Goal: Task Accomplishment & Management: Complete application form

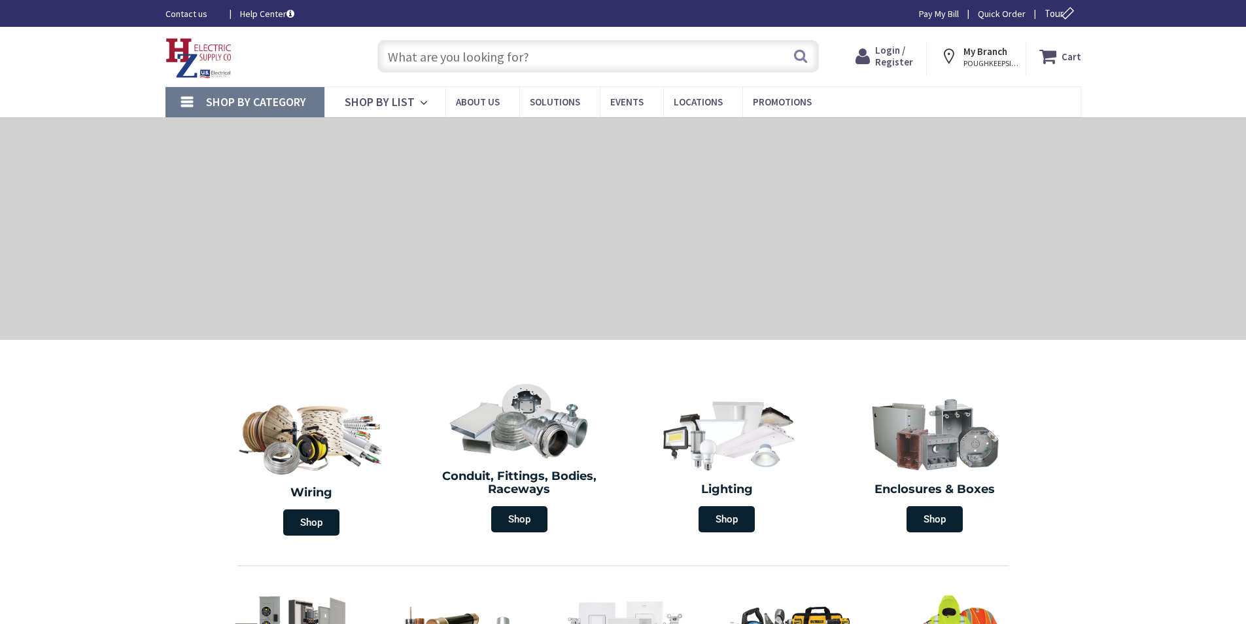
click at [889, 53] on span "Login / Register" at bounding box center [894, 56] width 38 height 24
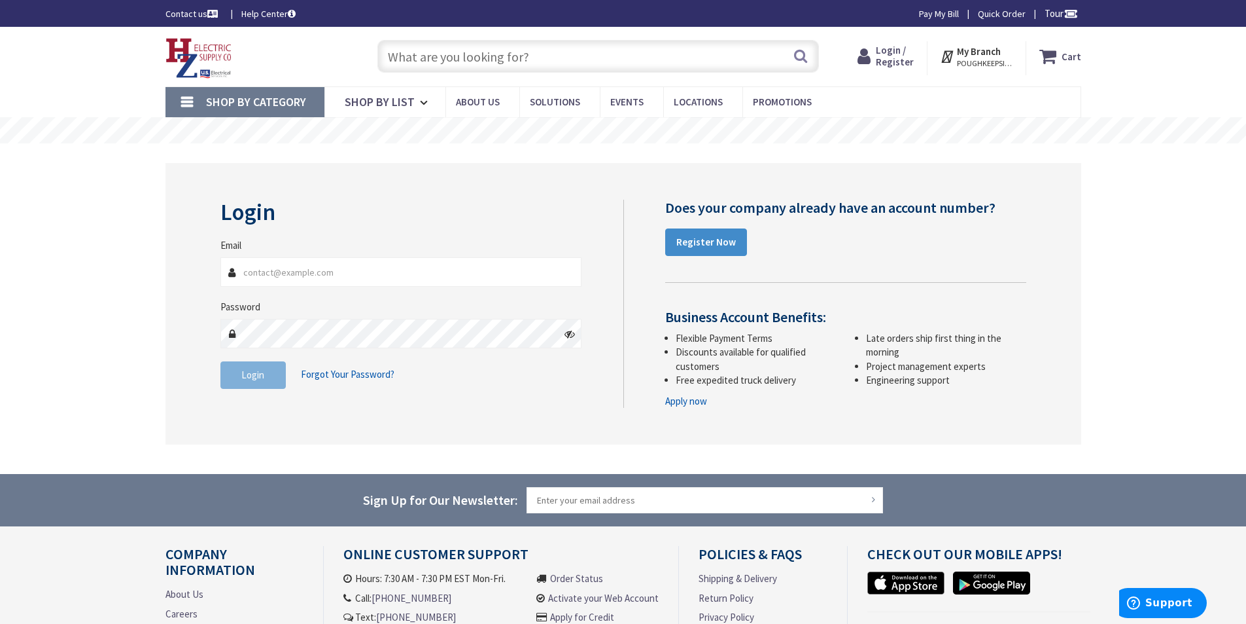
click at [357, 270] on input "Email" at bounding box center [401, 271] width 362 height 29
type input "VIVIAN@IBSELECTRONICS.NET"
click at [266, 378] on button "Login" at bounding box center [252, 374] width 65 height 27
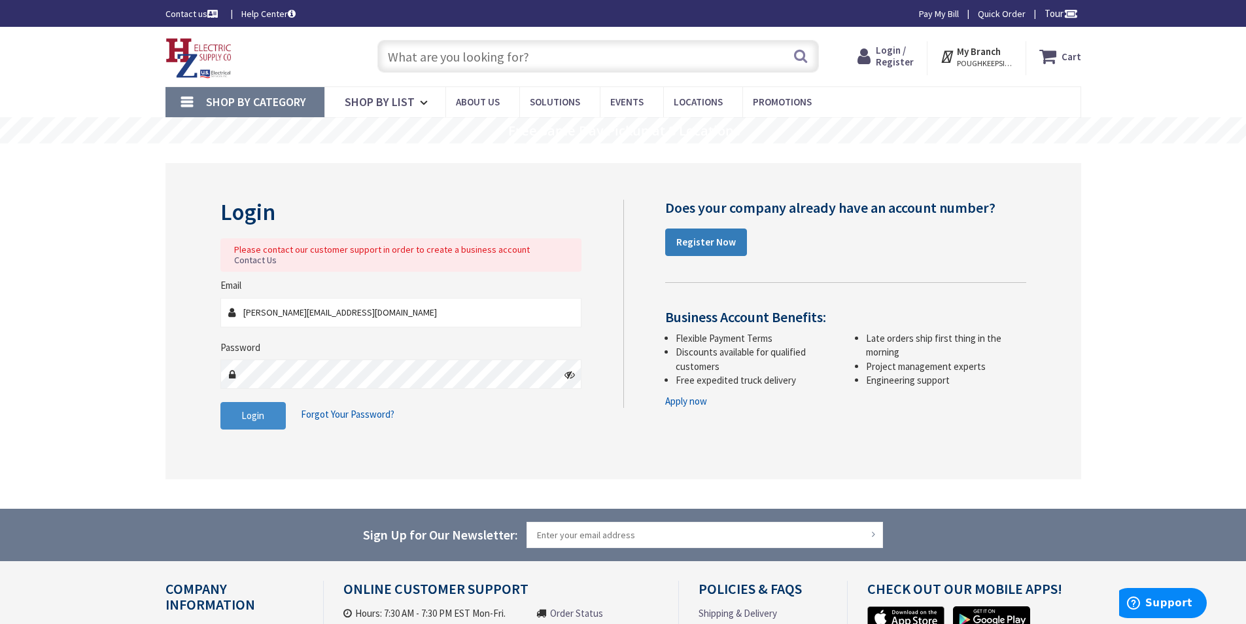
click at [705, 240] on strong "Register Now" at bounding box center [707, 242] width 60 height 12
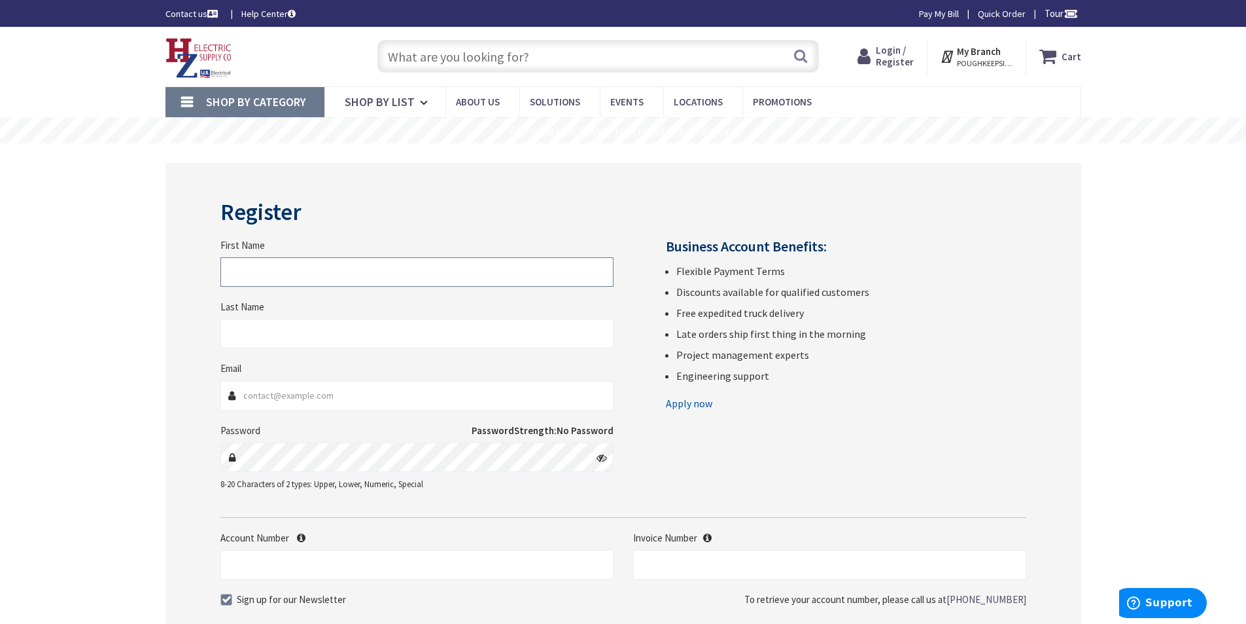
click at [285, 271] on input "First Name" at bounding box center [416, 271] width 393 height 29
type input "INTERNATIONAL"
type input "INC"
type input "VIVIAN@IBSELECTRONICS.NET"
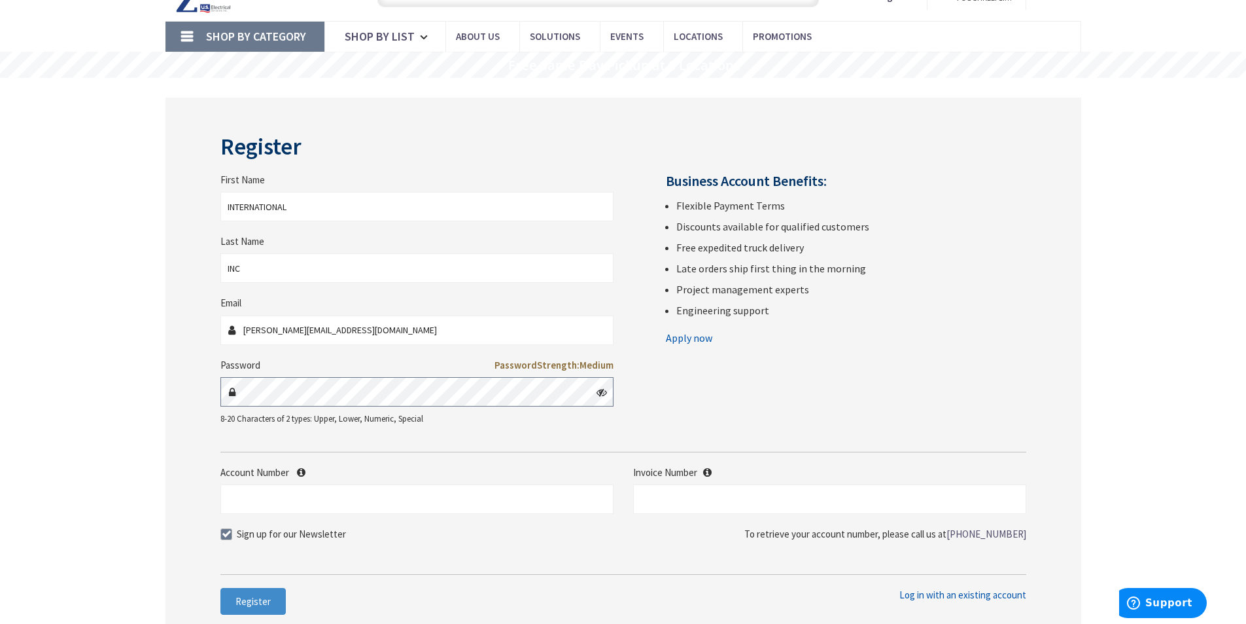
scroll to position [131, 0]
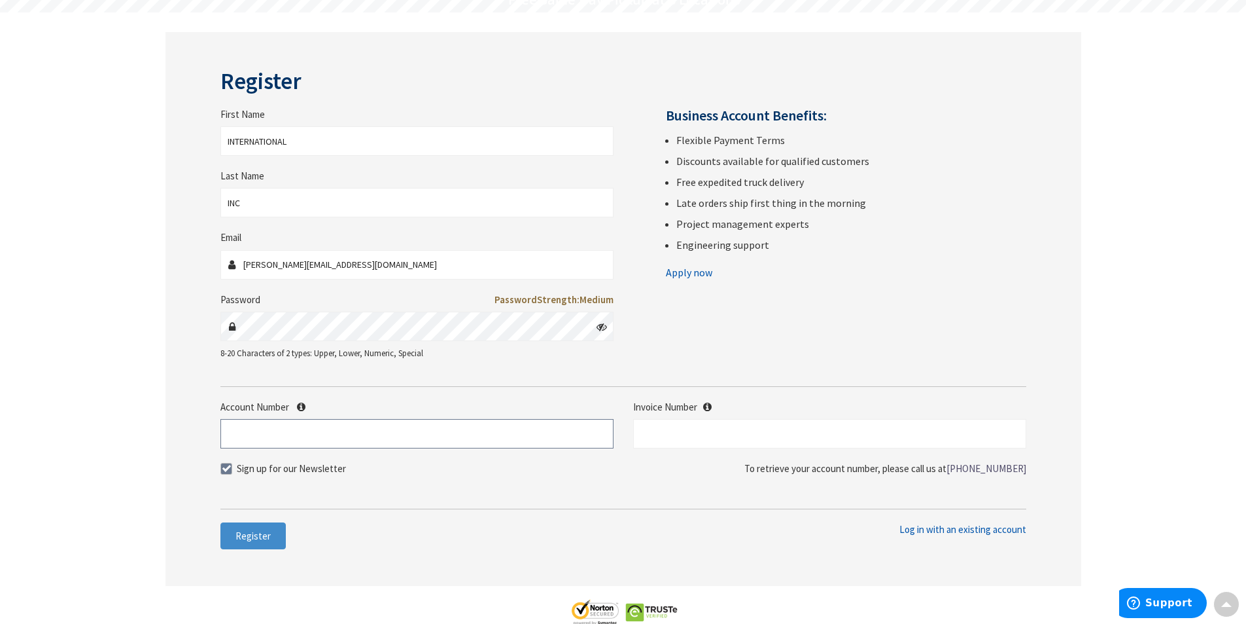
click at [278, 434] on input "Account Number" at bounding box center [416, 433] width 393 height 29
paste input "413) 736-4487"
type input "413) 736-4487"
click at [684, 432] on input "text" at bounding box center [829, 433] width 393 height 29
type input "4"
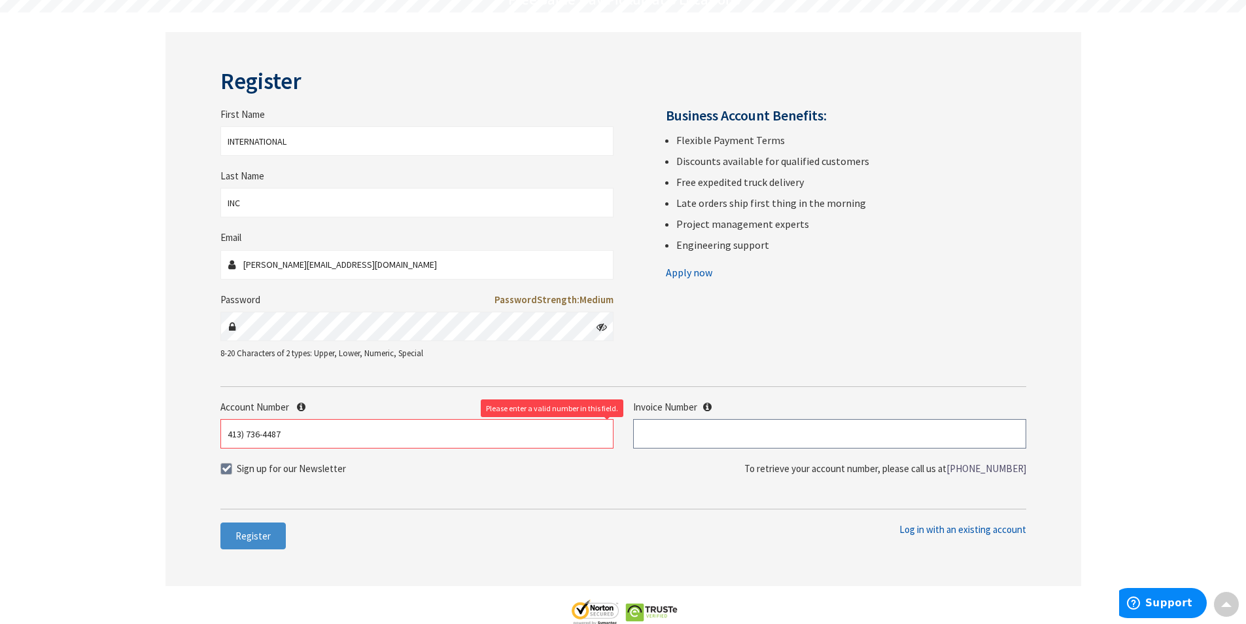
click at [818, 439] on input "text" at bounding box center [829, 433] width 393 height 29
type input "s128605801.002"
click at [242, 436] on input "413) 736-4487" at bounding box center [416, 433] width 393 height 29
drag, startPoint x: 302, startPoint y: 433, endPoint x: 143, endPoint y: 432, distance: 159.0
click at [143, 432] on main "Register First Name INTERNATIONAL Last Name INC Email VIVIAN@IBSELECTRONICS.NET…" at bounding box center [623, 333] width 981 height 642
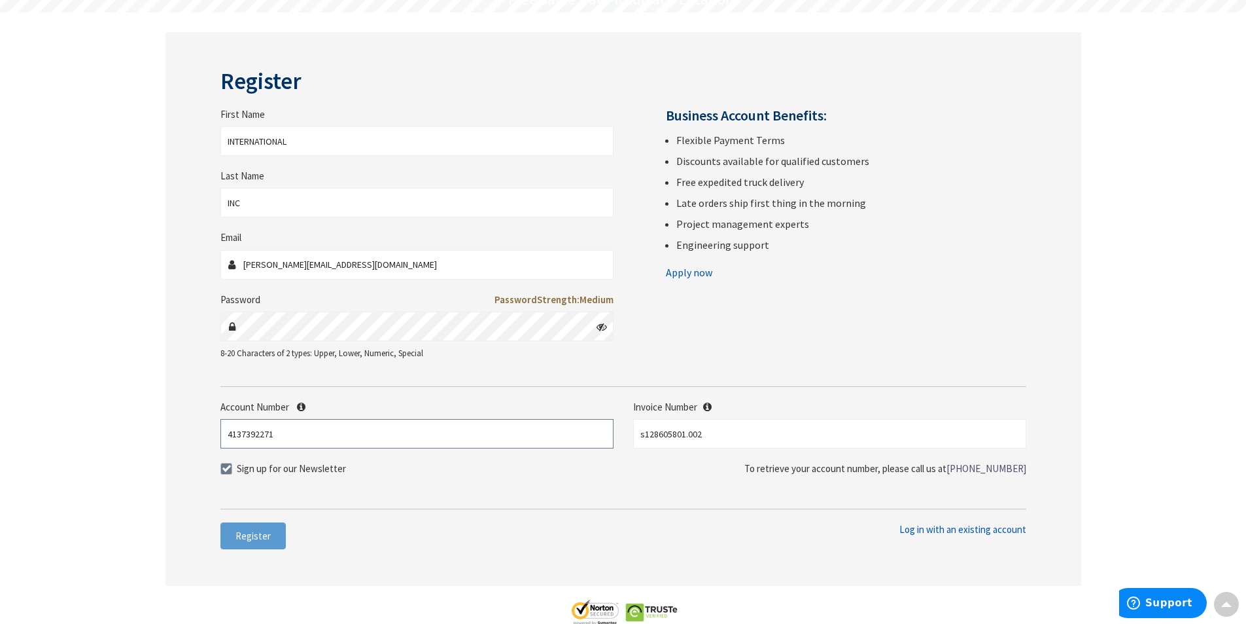
type input "4137392271"
click at [257, 530] on span "Register" at bounding box center [253, 535] width 35 height 12
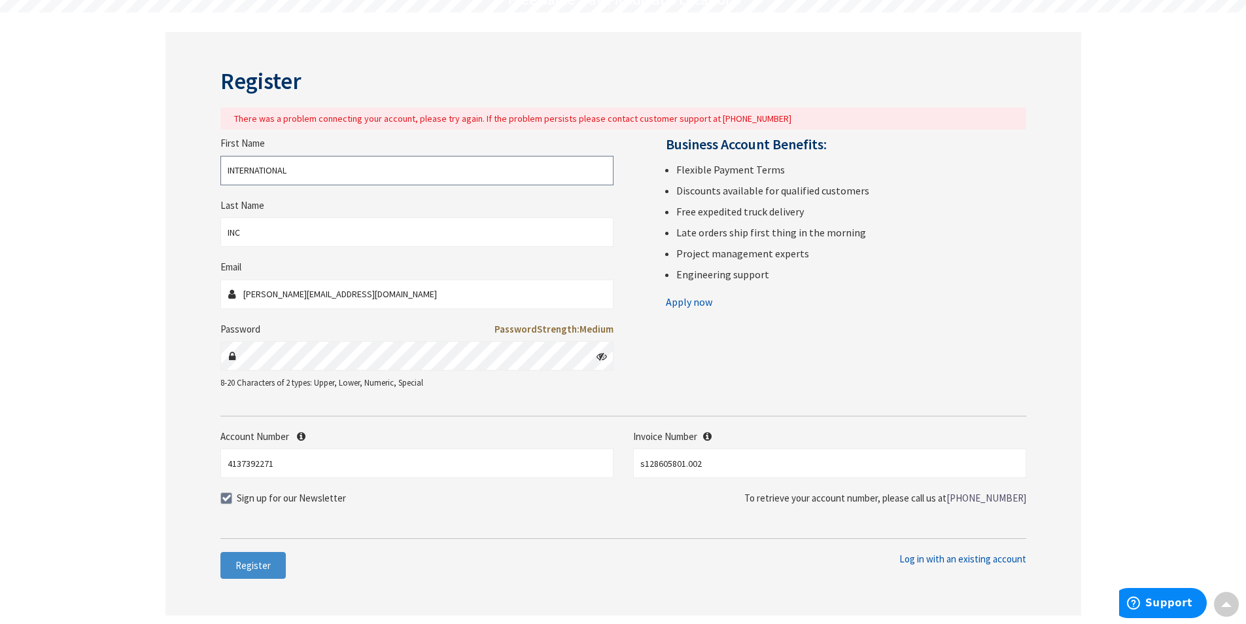
click at [380, 167] on input "INTERNATIONAL" at bounding box center [416, 170] width 393 height 29
click at [366, 173] on input "INTERNATIONAL" at bounding box center [416, 170] width 393 height 29
type input "INTERNATIONAL BAR-TECH"
type input "SOLUTIONS INC"
drag, startPoint x: 296, startPoint y: 467, endPoint x: 194, endPoint y: 464, distance: 102.1
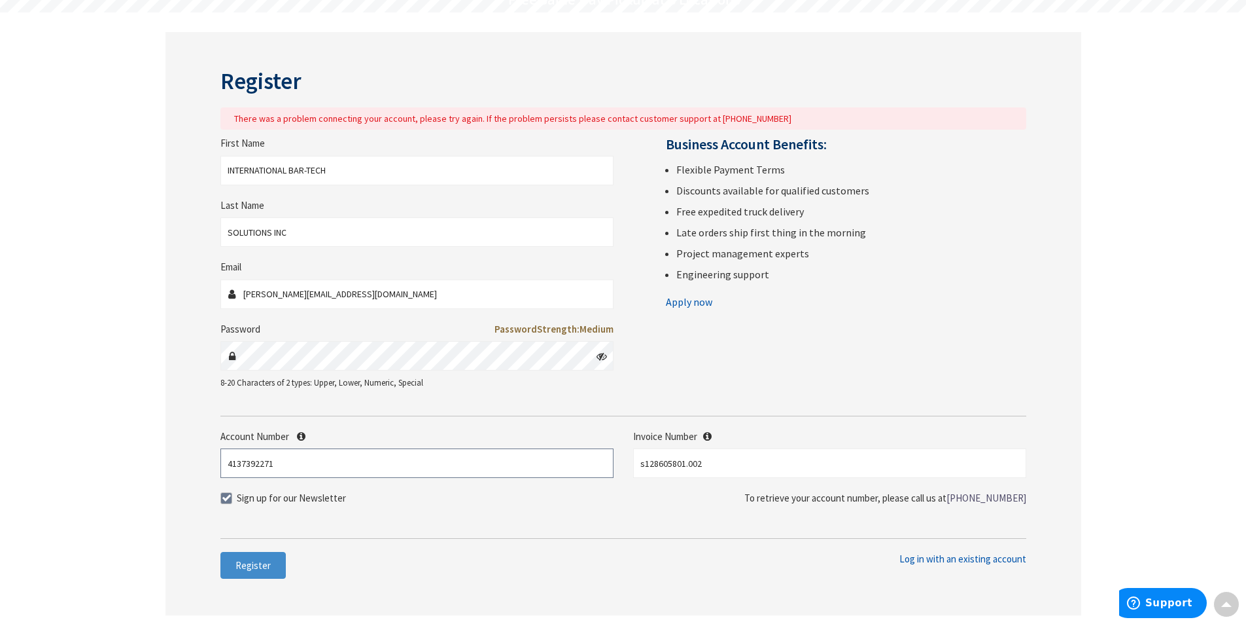
click at [194, 464] on div "Register There was a problem connecting your account, please try again. If the …" at bounding box center [624, 323] width 916 height 583
type input "45816"
click at [268, 561] on span "Register" at bounding box center [253, 565] width 35 height 12
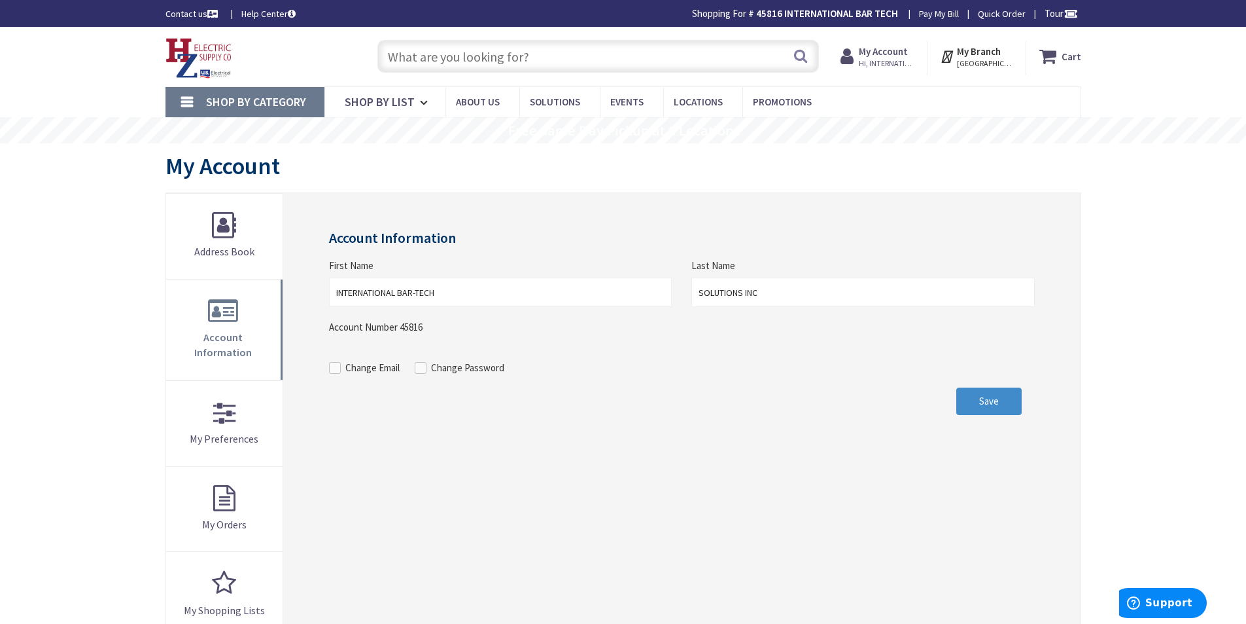
click at [881, 50] on strong "My Account" at bounding box center [883, 51] width 49 height 12
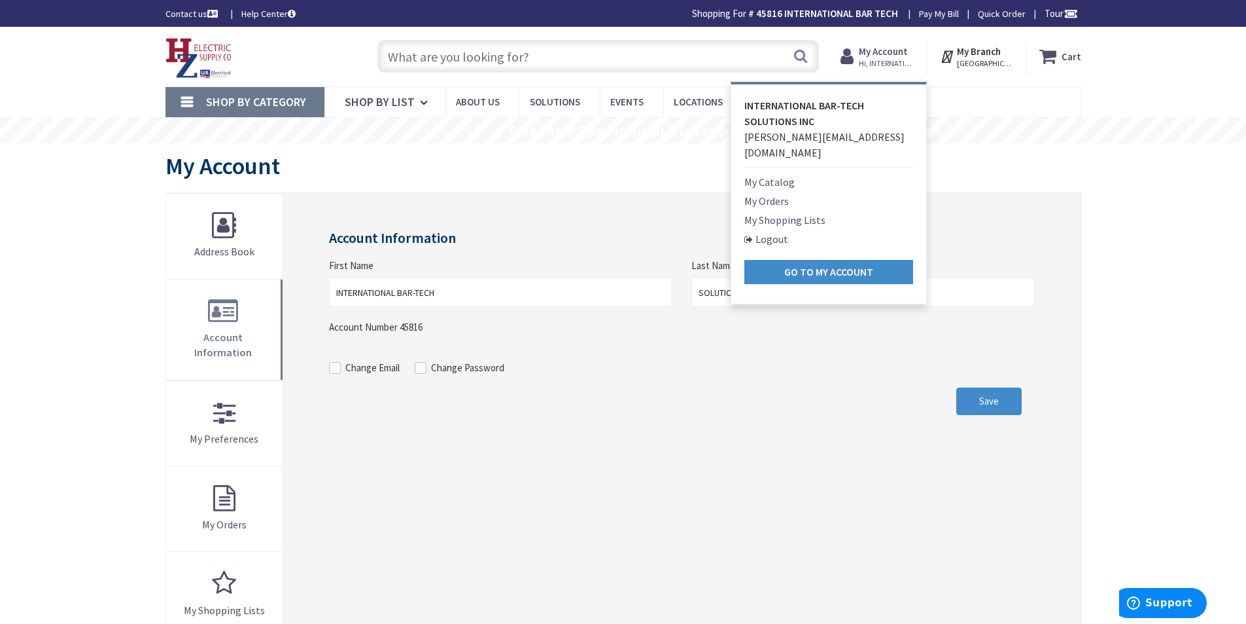
click at [775, 231] on link "Logout" at bounding box center [767, 239] width 44 height 16
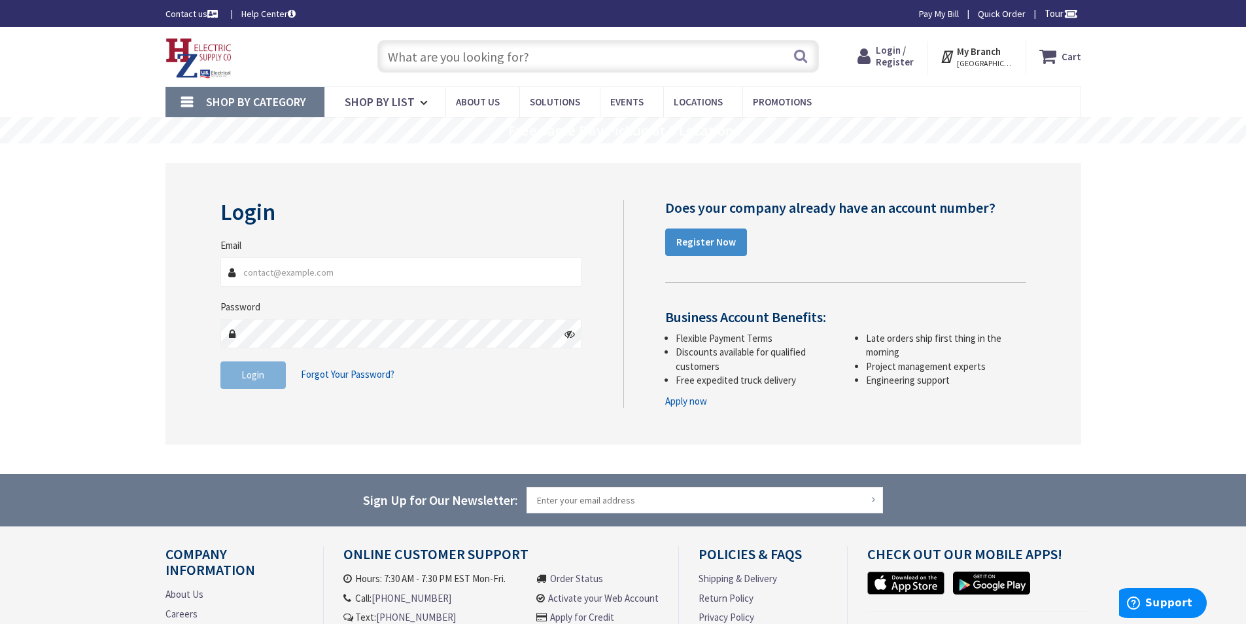
click at [868, 56] on icon at bounding box center [867, 56] width 18 height 24
click at [984, 53] on strong "My Branch" at bounding box center [979, 51] width 44 height 12
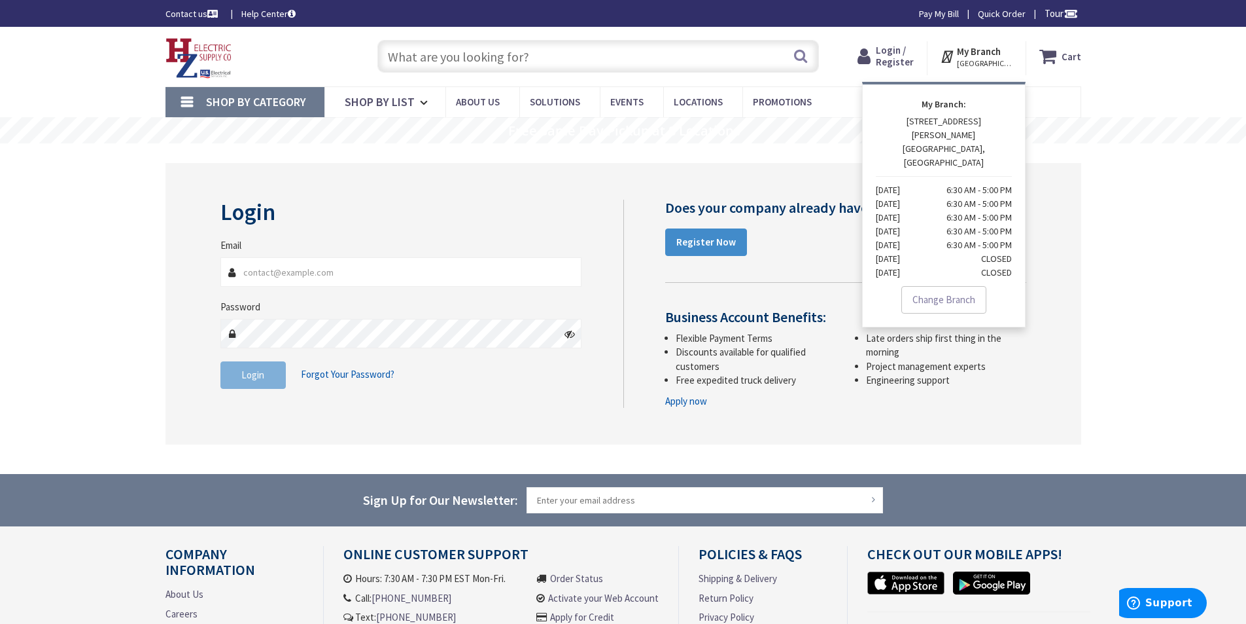
click at [1155, 86] on div "Shop By Category Conduit and Fittings Cable Tray & Accessories Cable Trays Cabl…" at bounding box center [623, 101] width 1246 height 31
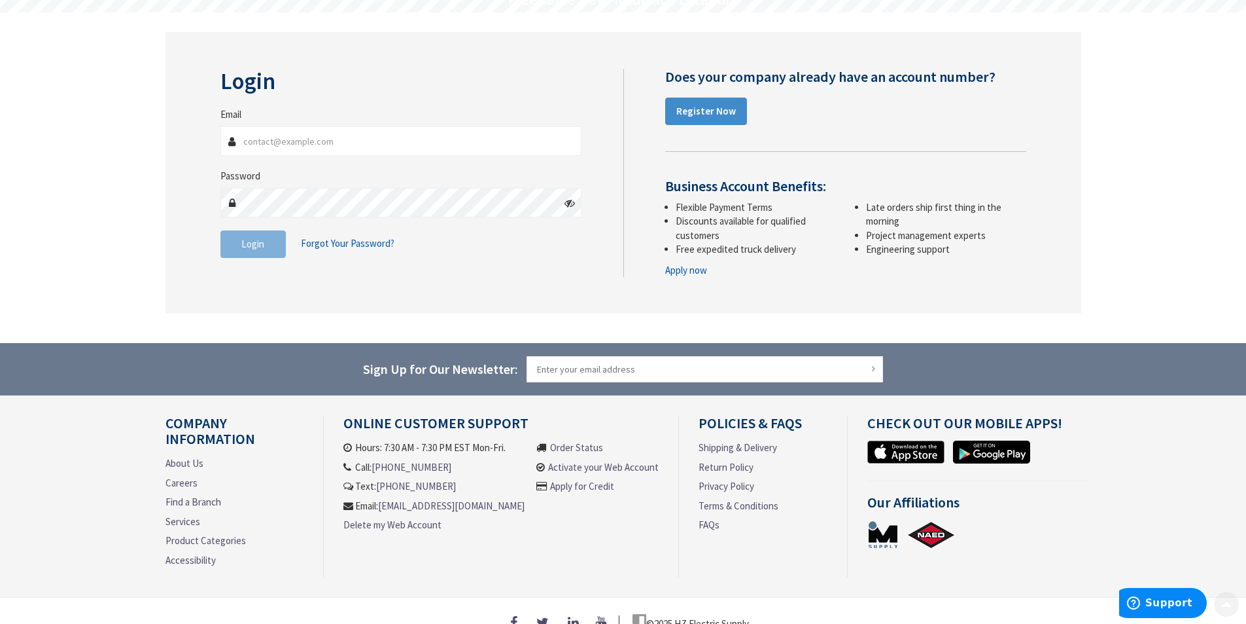
scroll to position [157, 0]
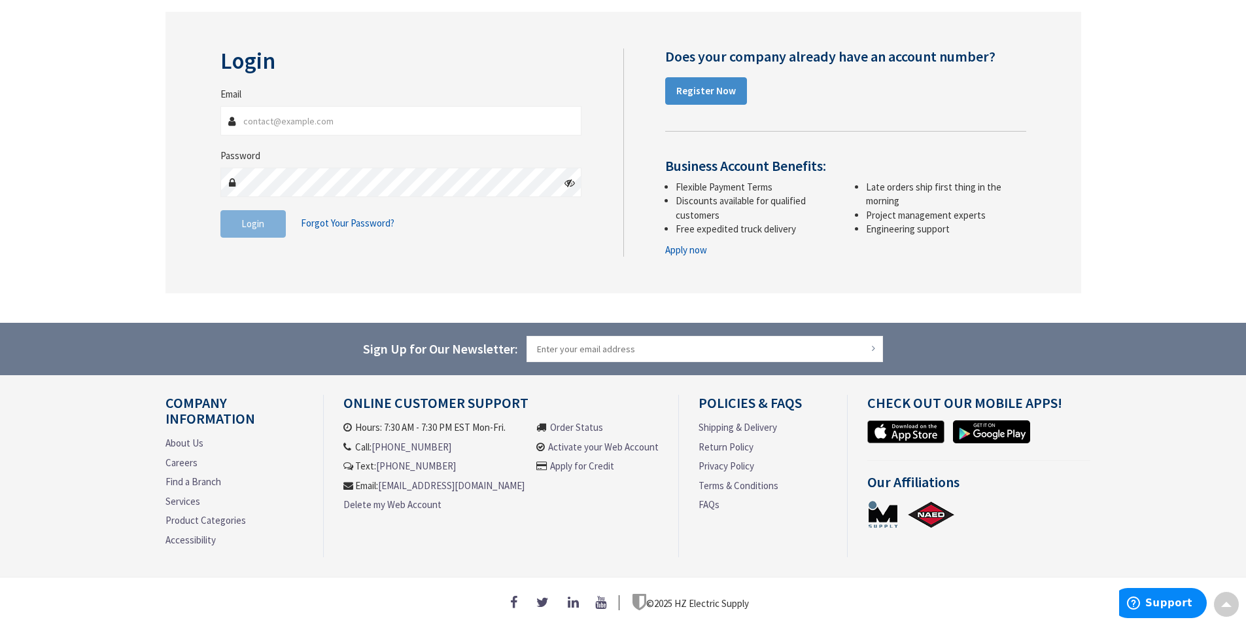
click at [578, 421] on link "Order Status" at bounding box center [576, 427] width 53 height 14
